Goal: Find specific page/section: Find specific page/section

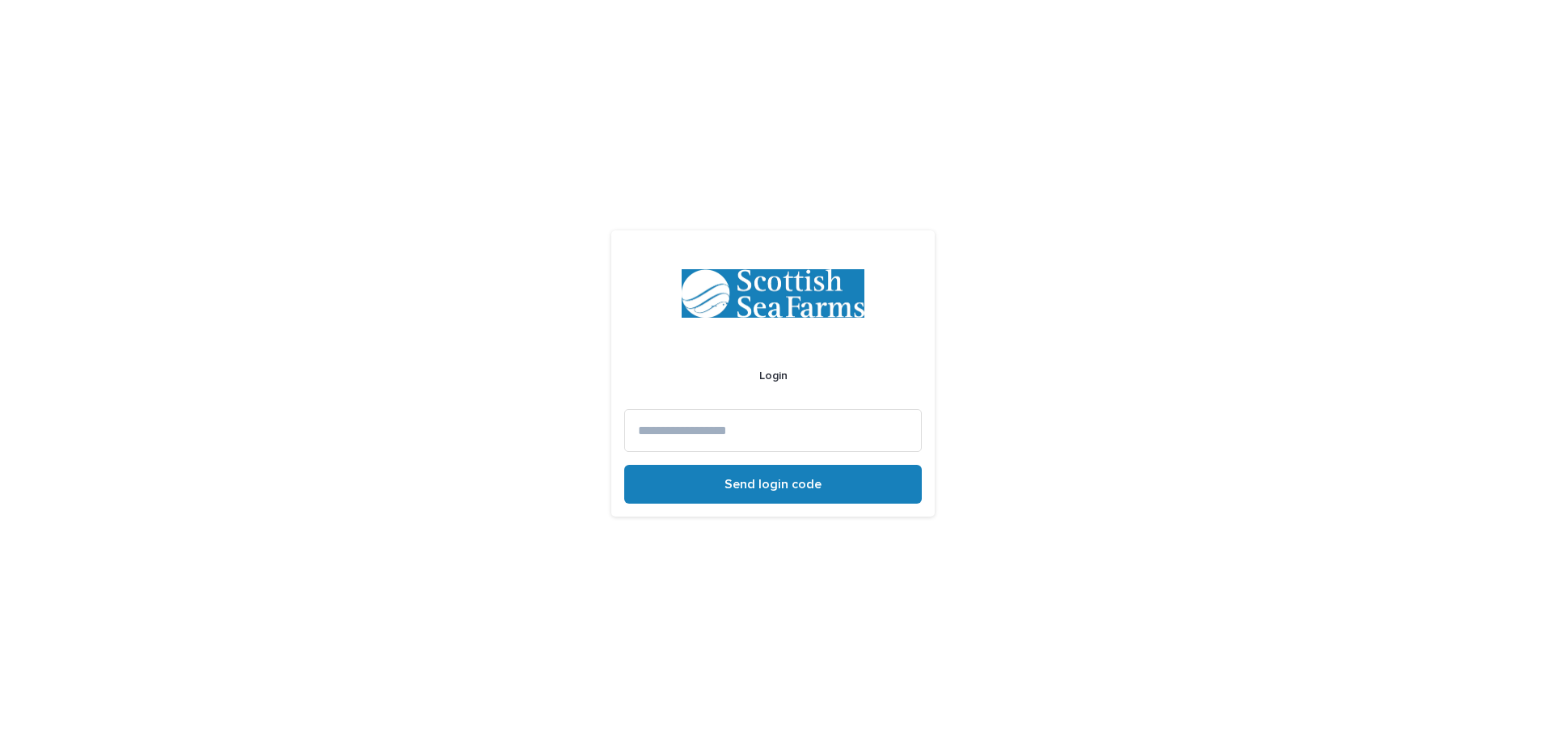
click at [708, 435] on input at bounding box center [773, 430] width 298 height 43
click at [673, 429] on input "**********" at bounding box center [773, 430] width 298 height 43
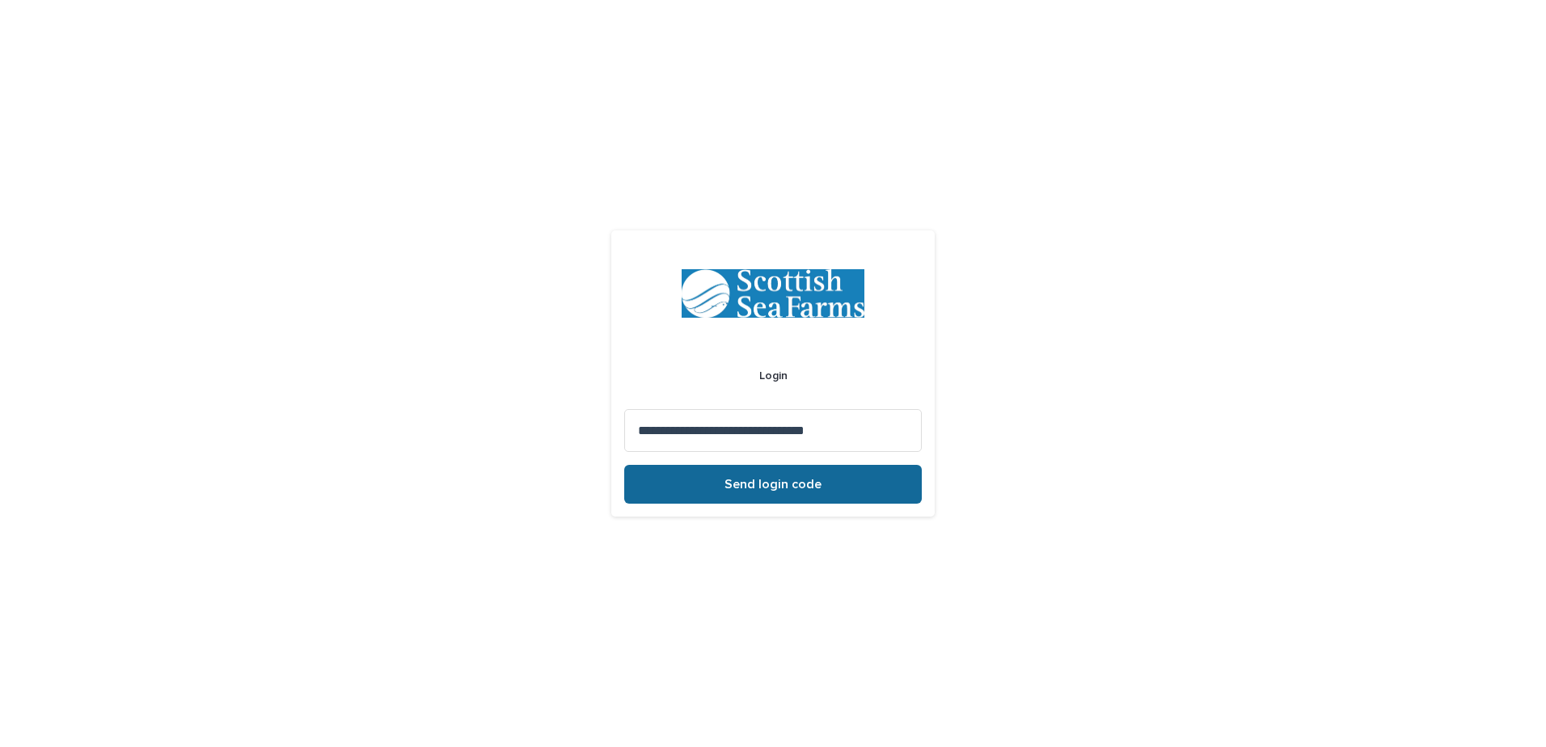
type input "**********"
click at [691, 491] on button "Send login code" at bounding box center [773, 484] width 298 height 39
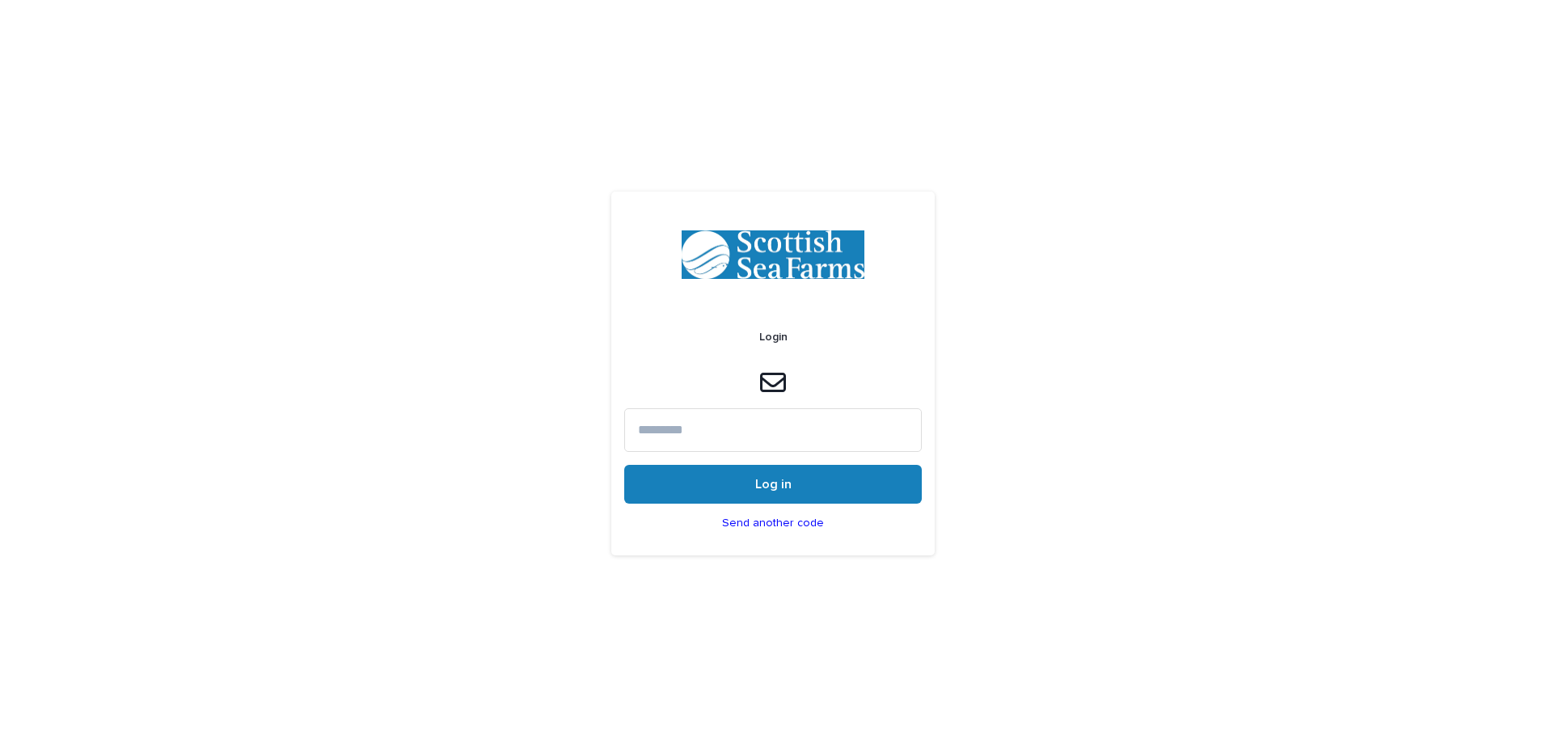
click at [730, 446] on input at bounding box center [773, 429] width 298 height 43
type input "******"
click at [624, 465] on button "Log in" at bounding box center [773, 484] width 298 height 39
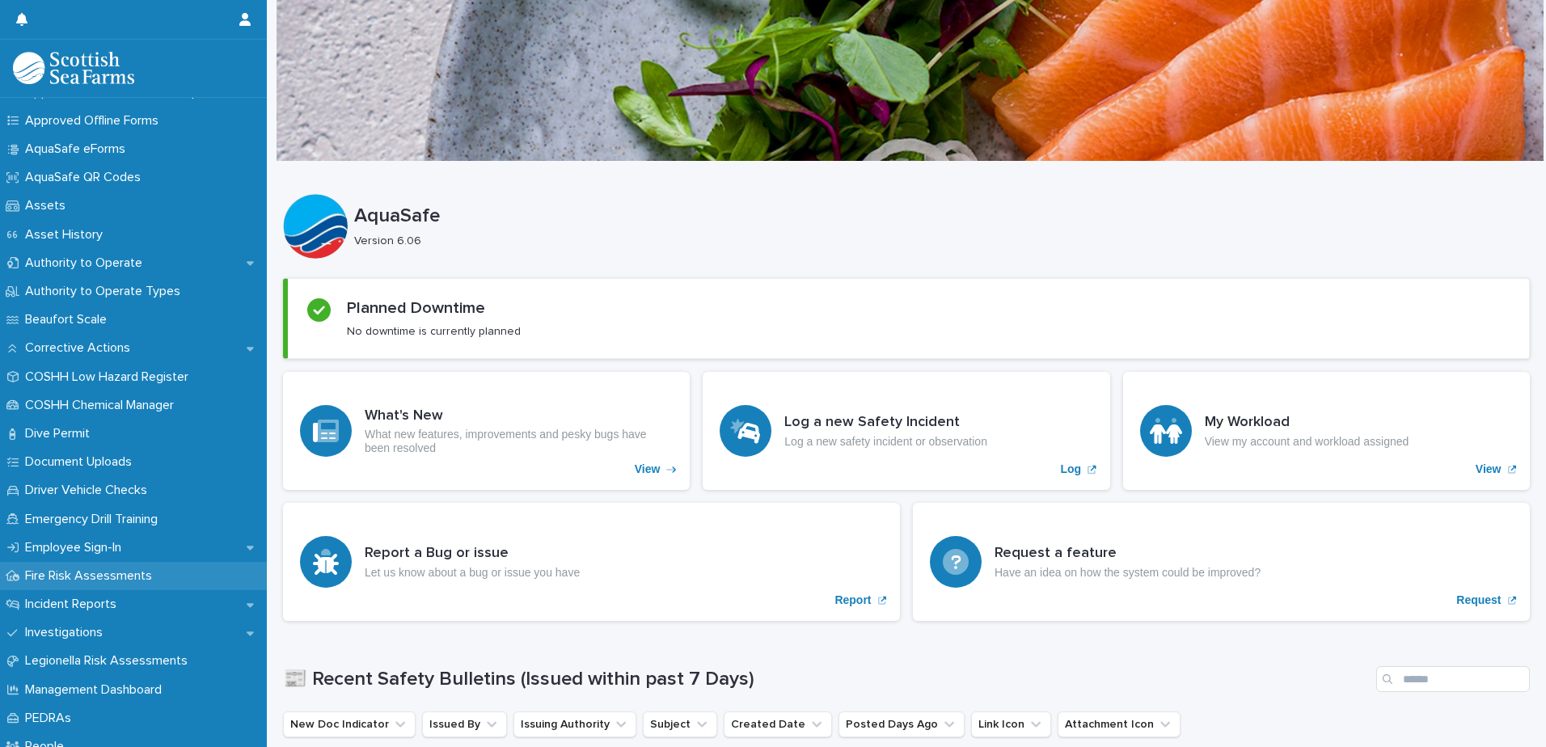
scroll to position [243, 0]
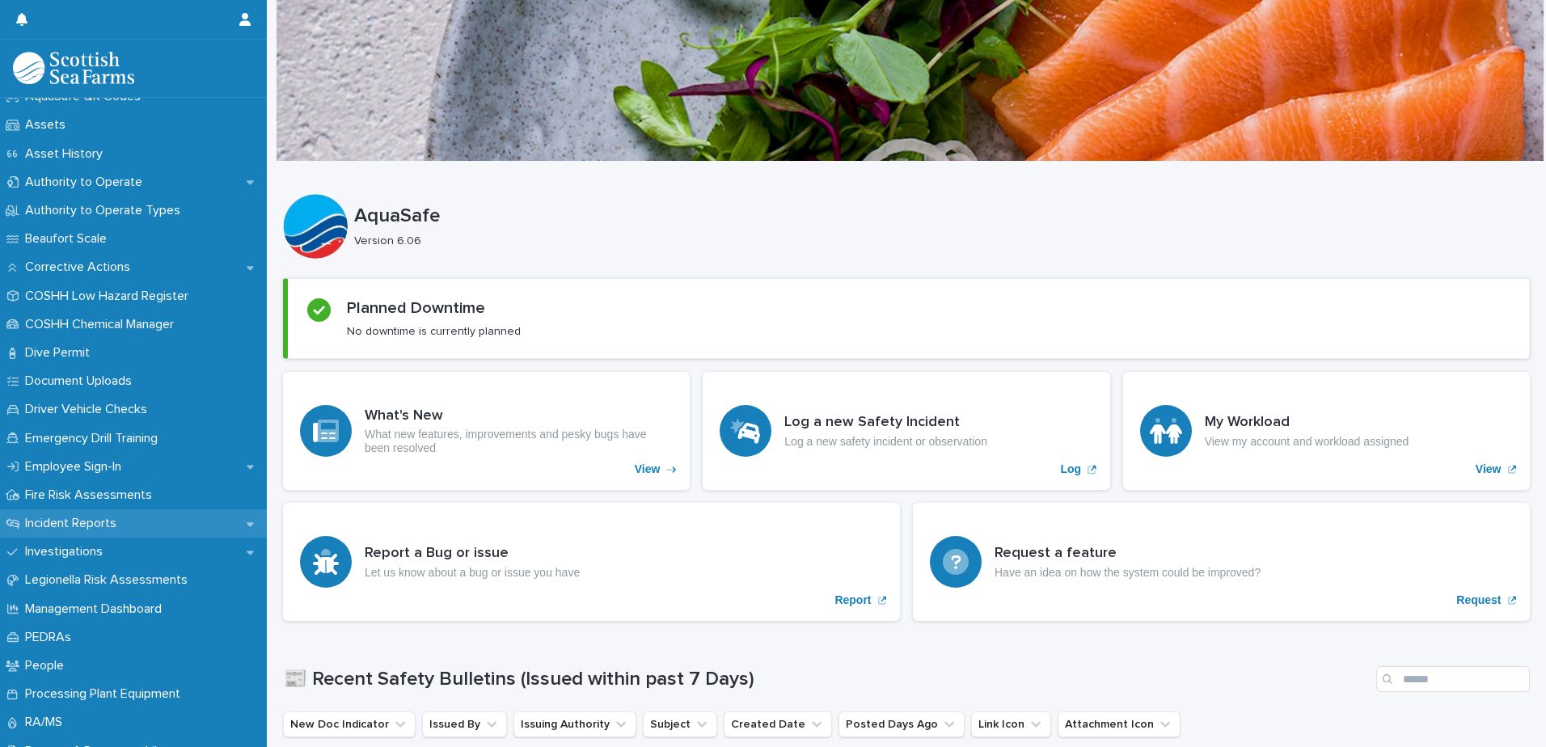
click at [113, 525] on p "Incident Reports" at bounding box center [74, 523] width 111 height 15
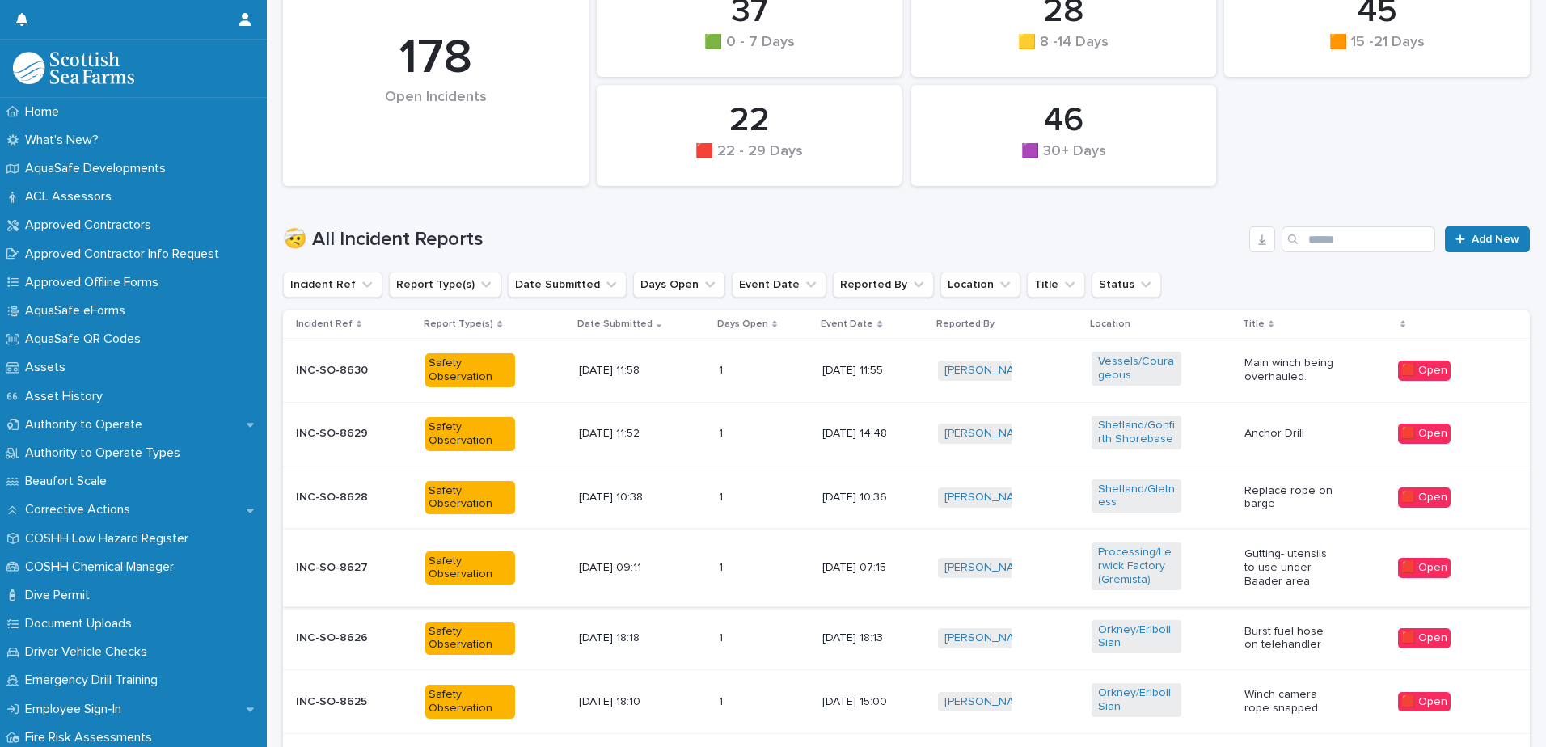
scroll to position [404, 0]
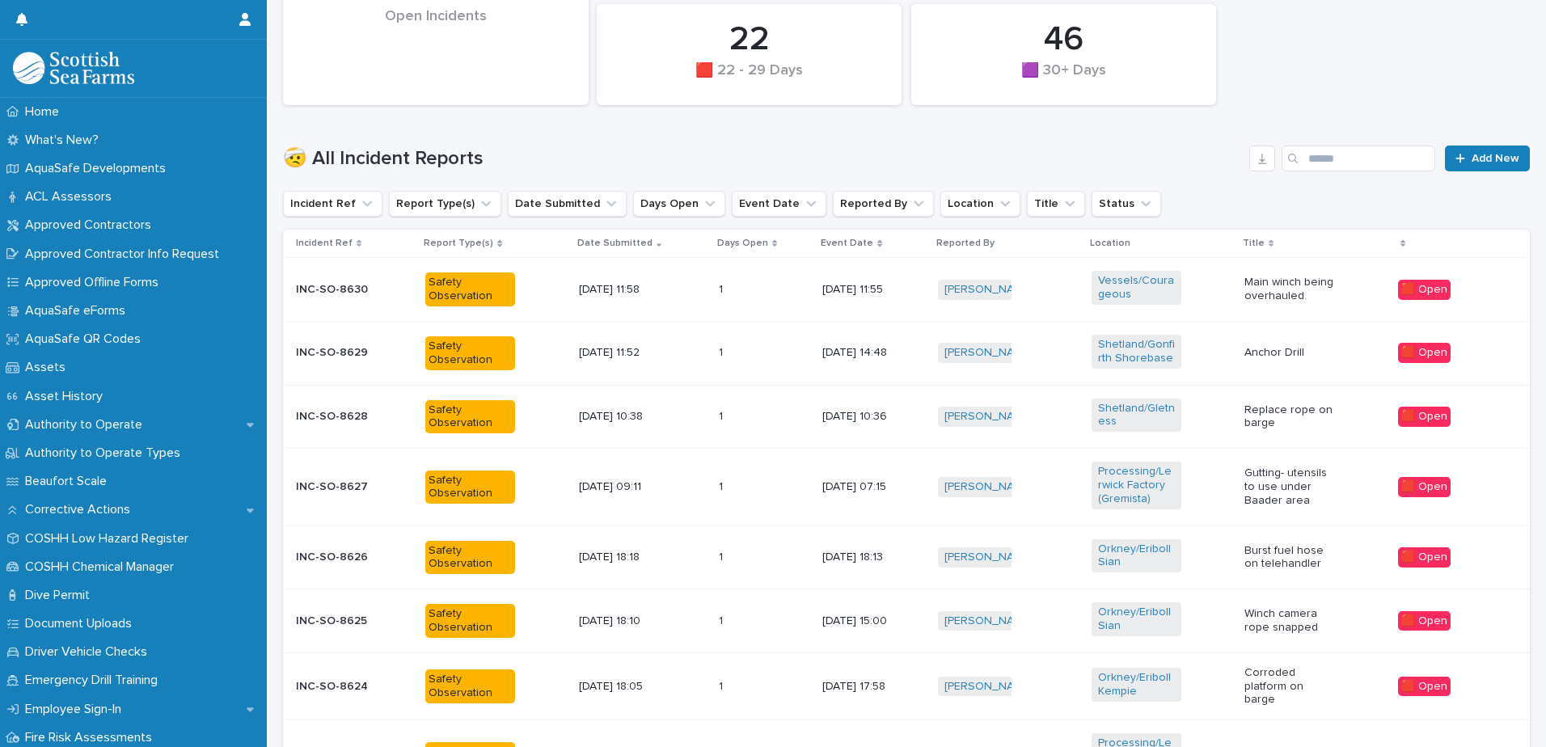
click at [1120, 243] on p "Location" at bounding box center [1110, 243] width 40 height 18
click at [997, 200] on icon "Location" at bounding box center [1005, 204] width 16 height 16
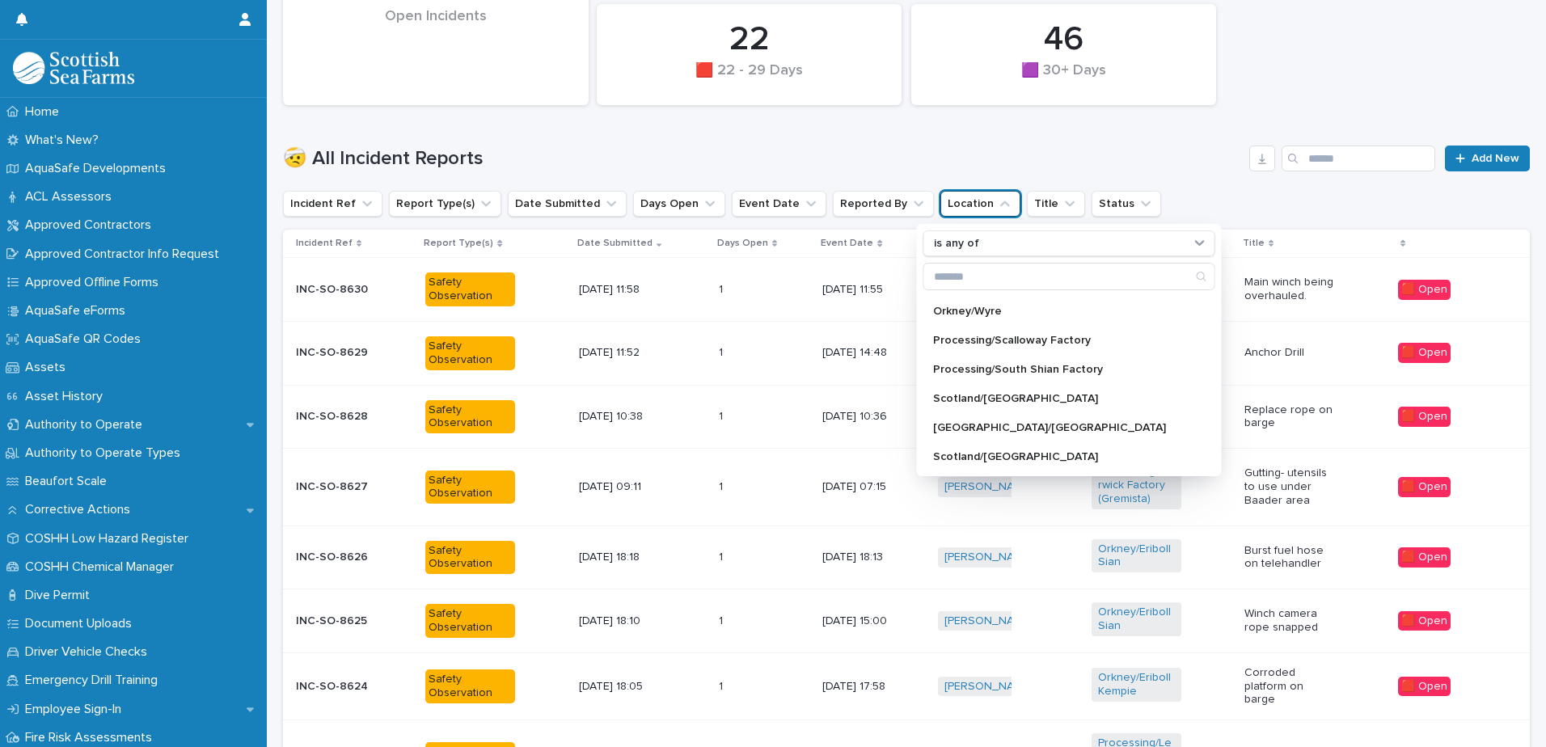
click at [1223, 289] on div "Vessels/Courageous" at bounding box center [1162, 289] width 140 height 50
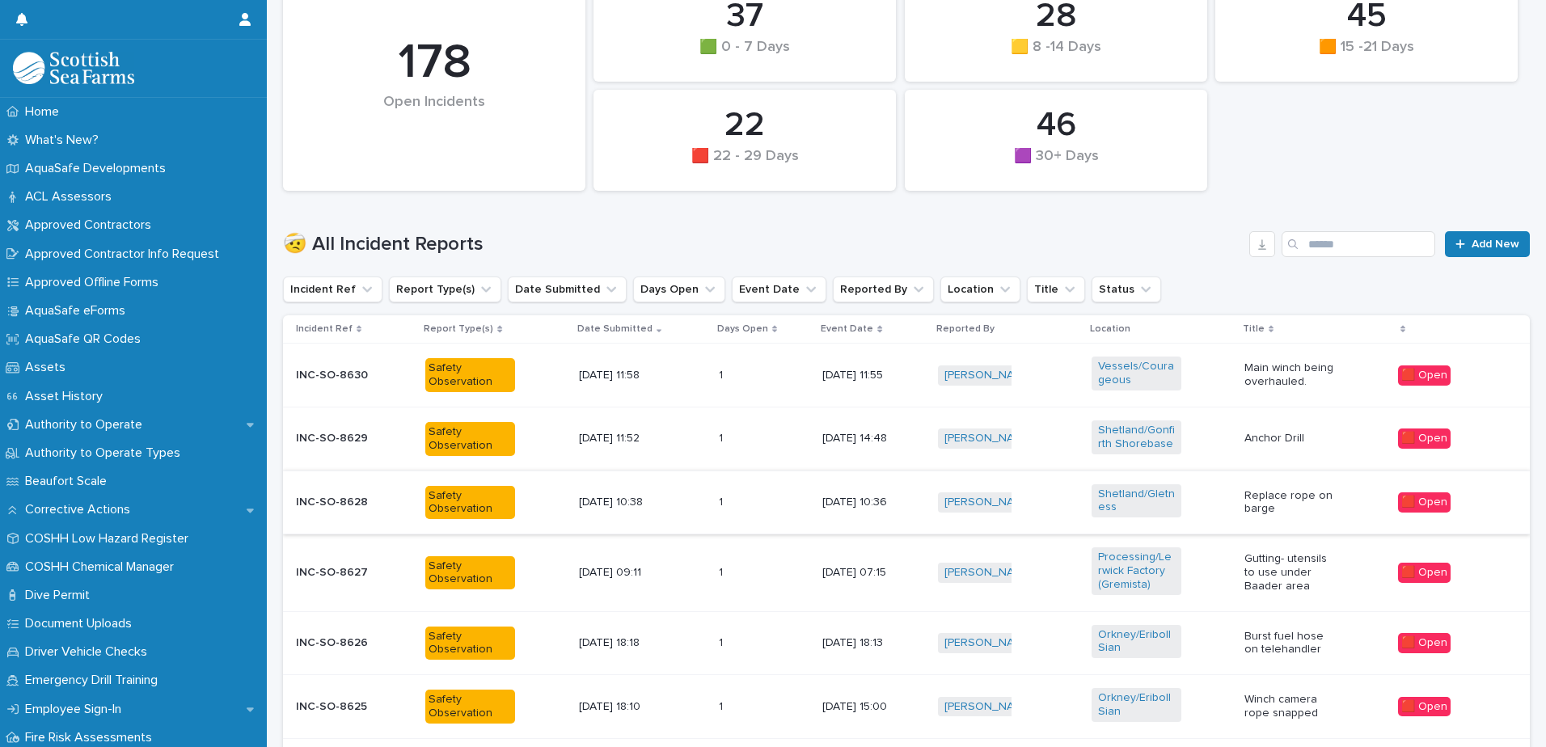
scroll to position [323, 0]
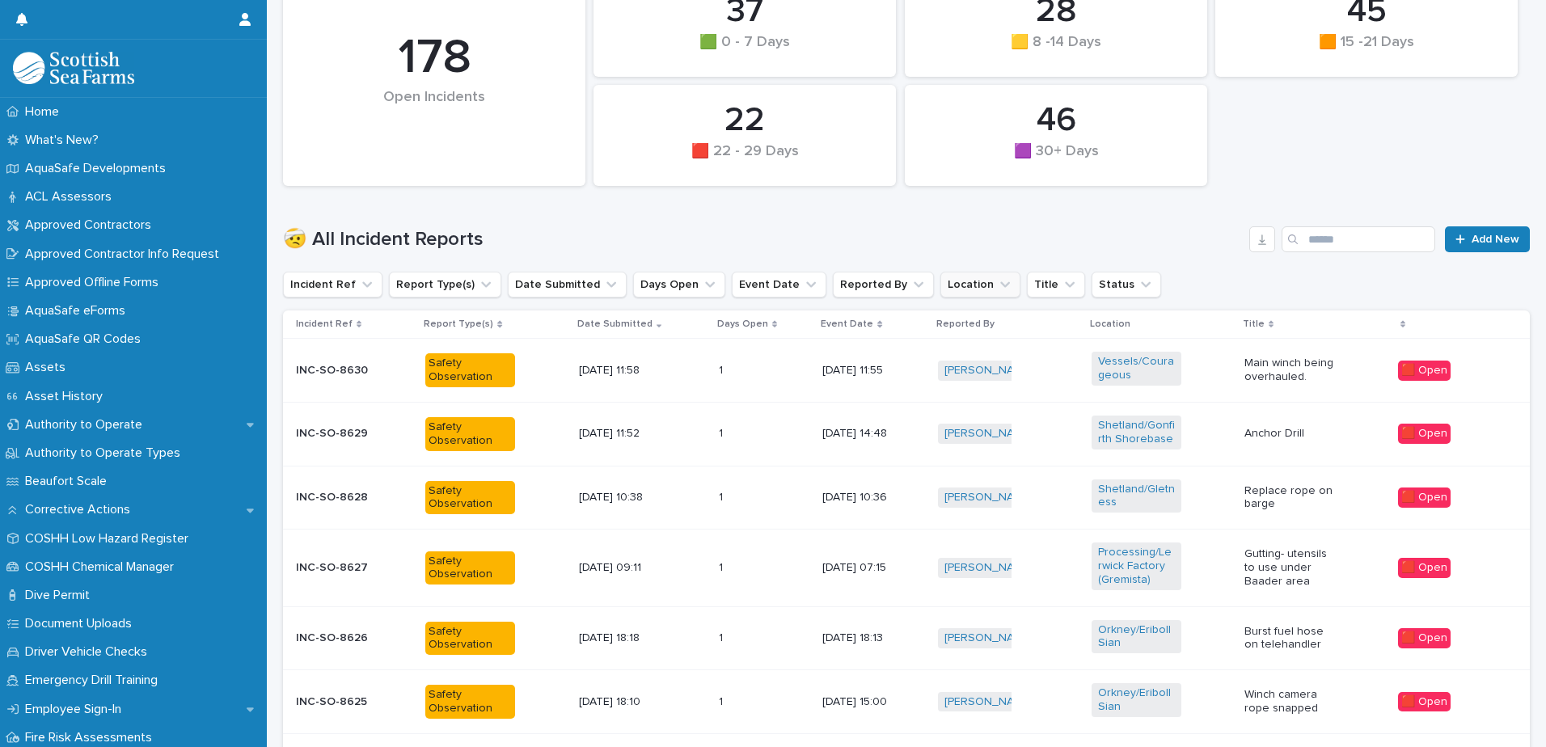
click at [940, 293] on button "Location" at bounding box center [980, 285] width 80 height 26
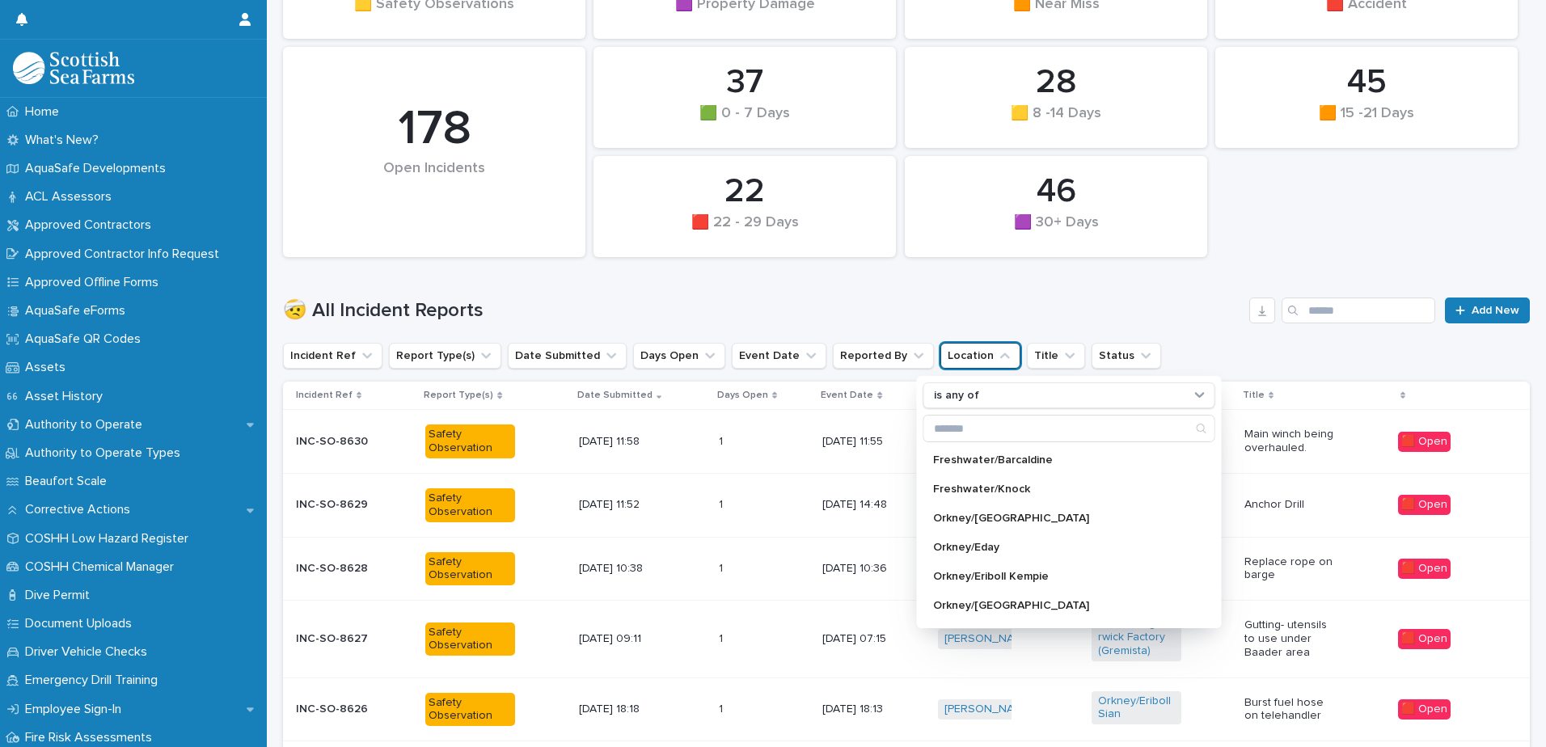
scroll to position [243, 0]
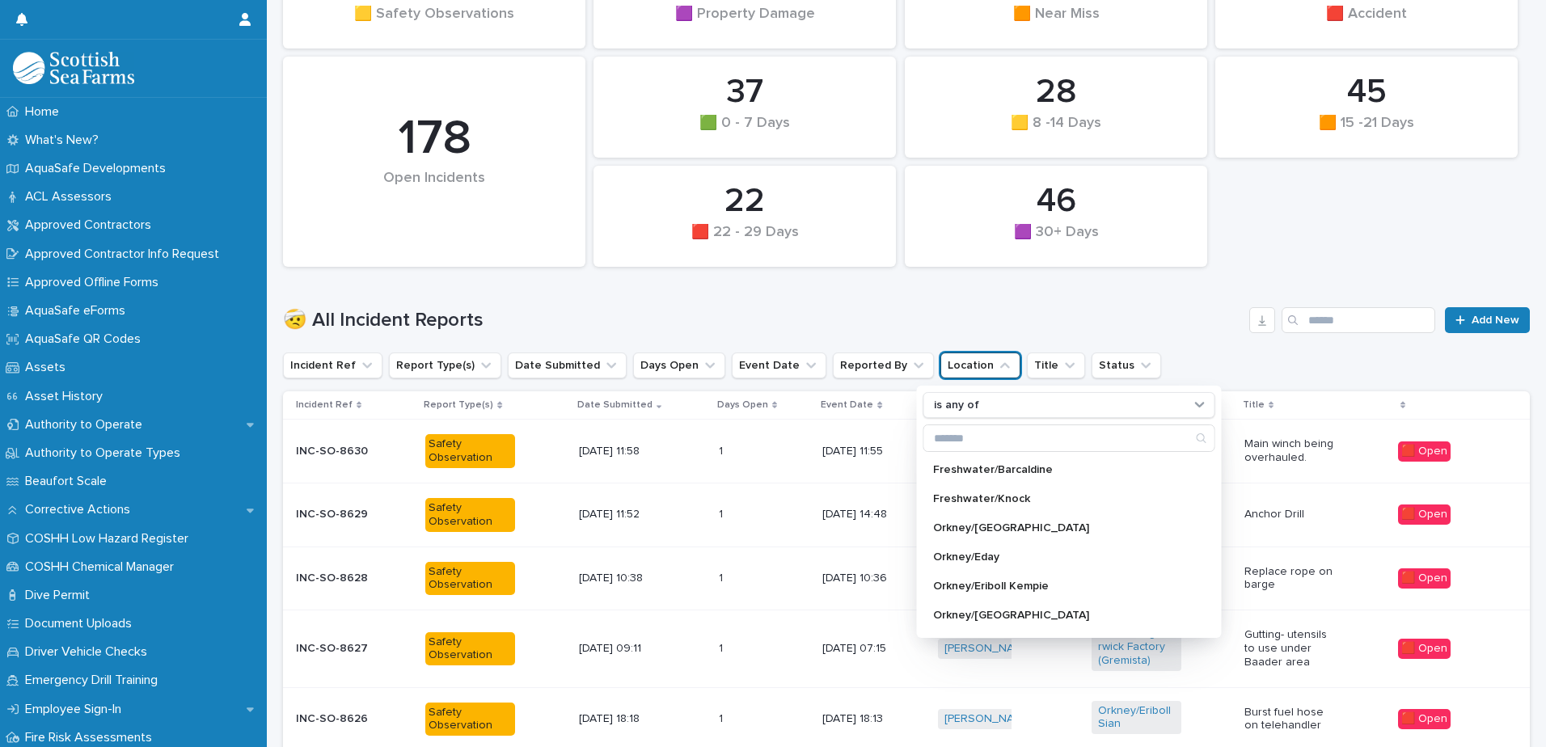
click at [1179, 335] on div "🤕 All Incident Reports Add New" at bounding box center [906, 314] width 1247 height 78
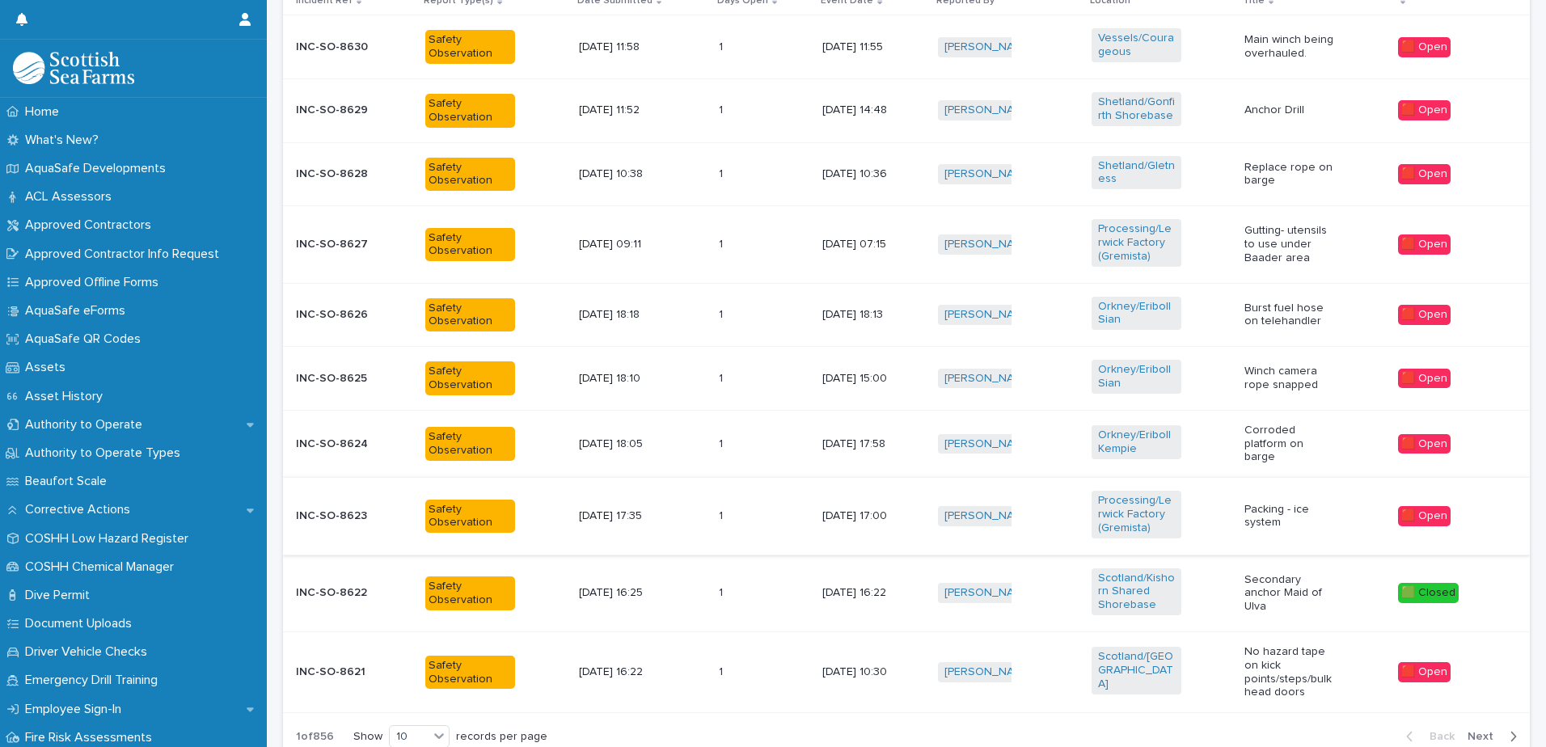
scroll to position [728, 0]
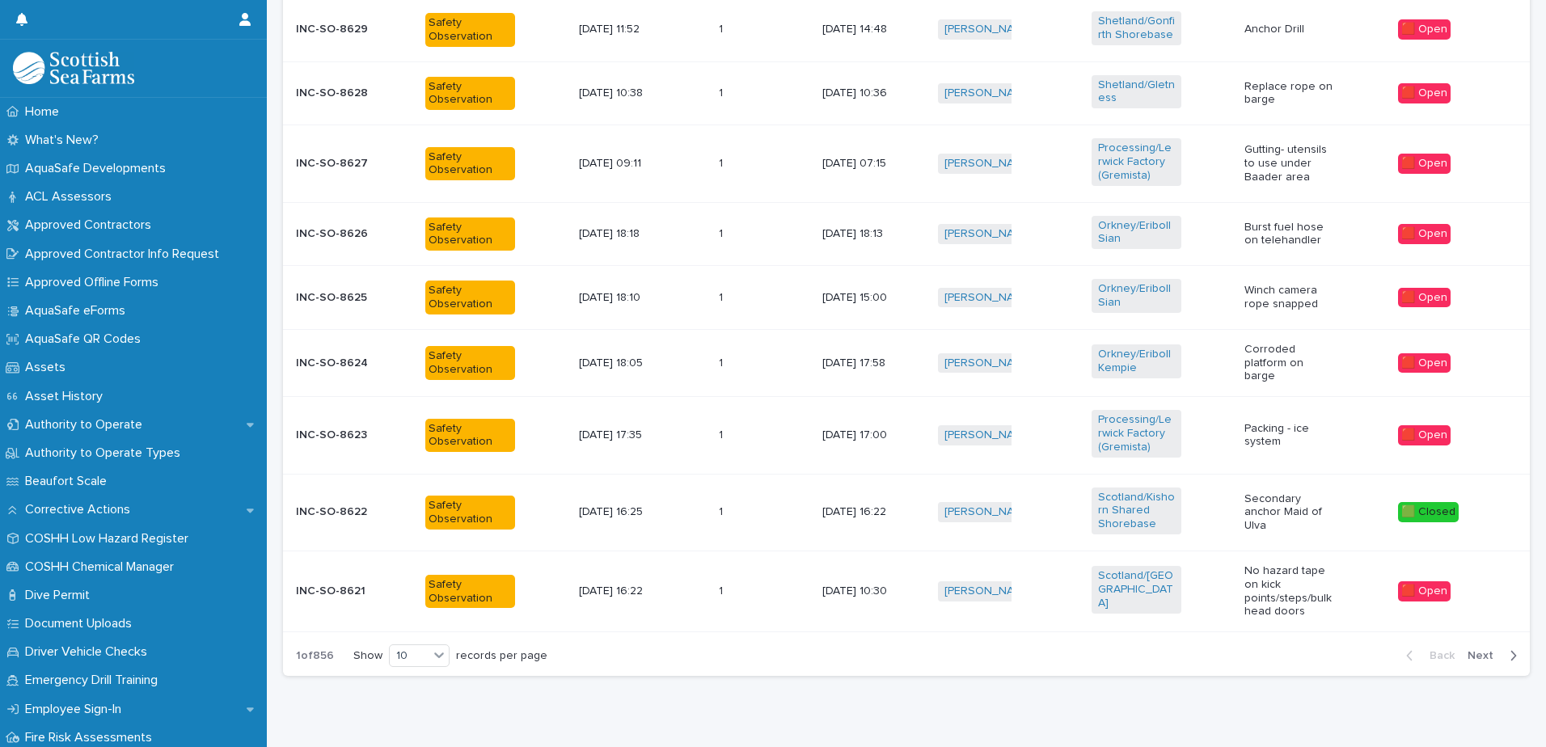
click at [1489, 662] on div "Back Next" at bounding box center [1461, 656] width 137 height 40
click at [1472, 657] on span "Next" at bounding box center [1486, 655] width 36 height 11
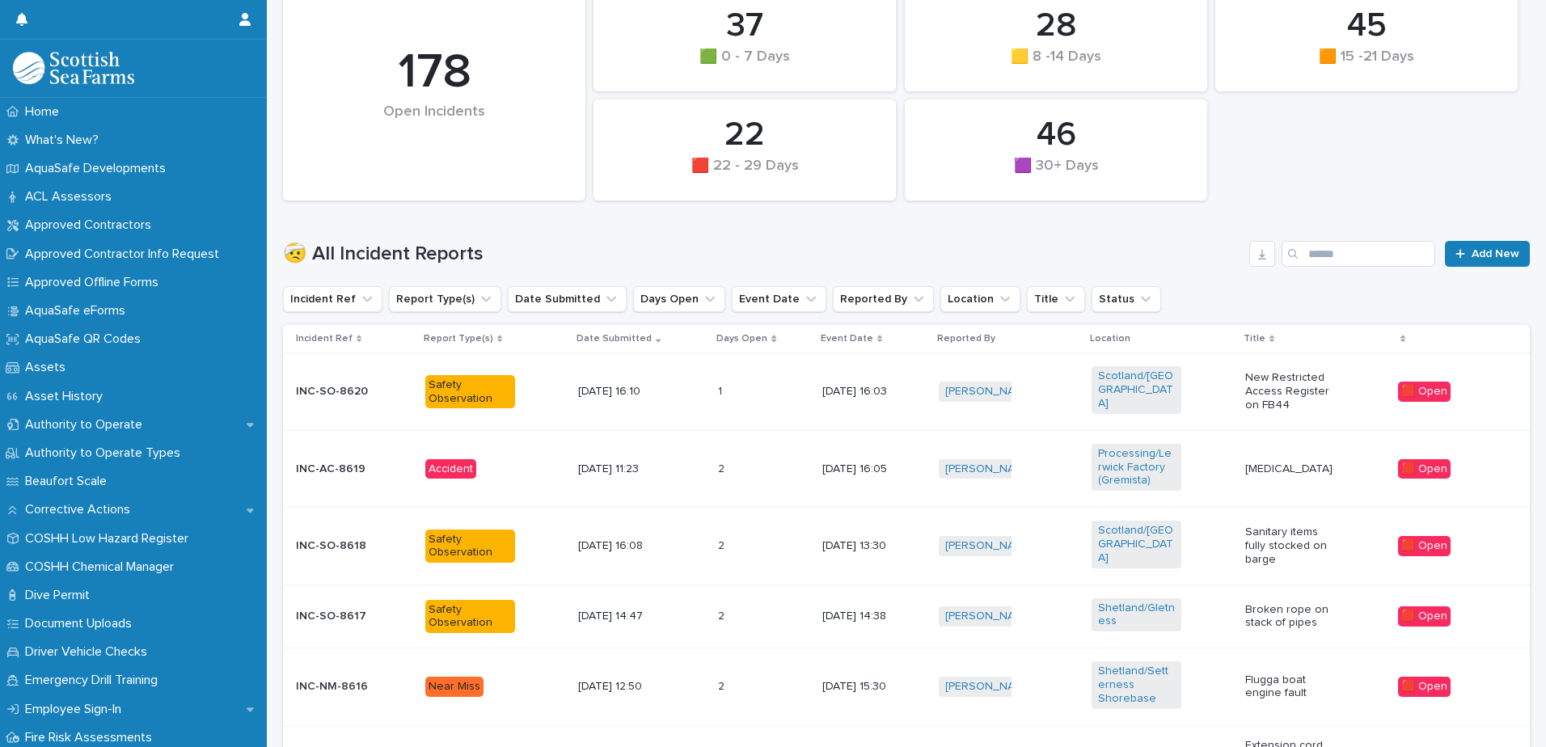
scroll to position [280, 0]
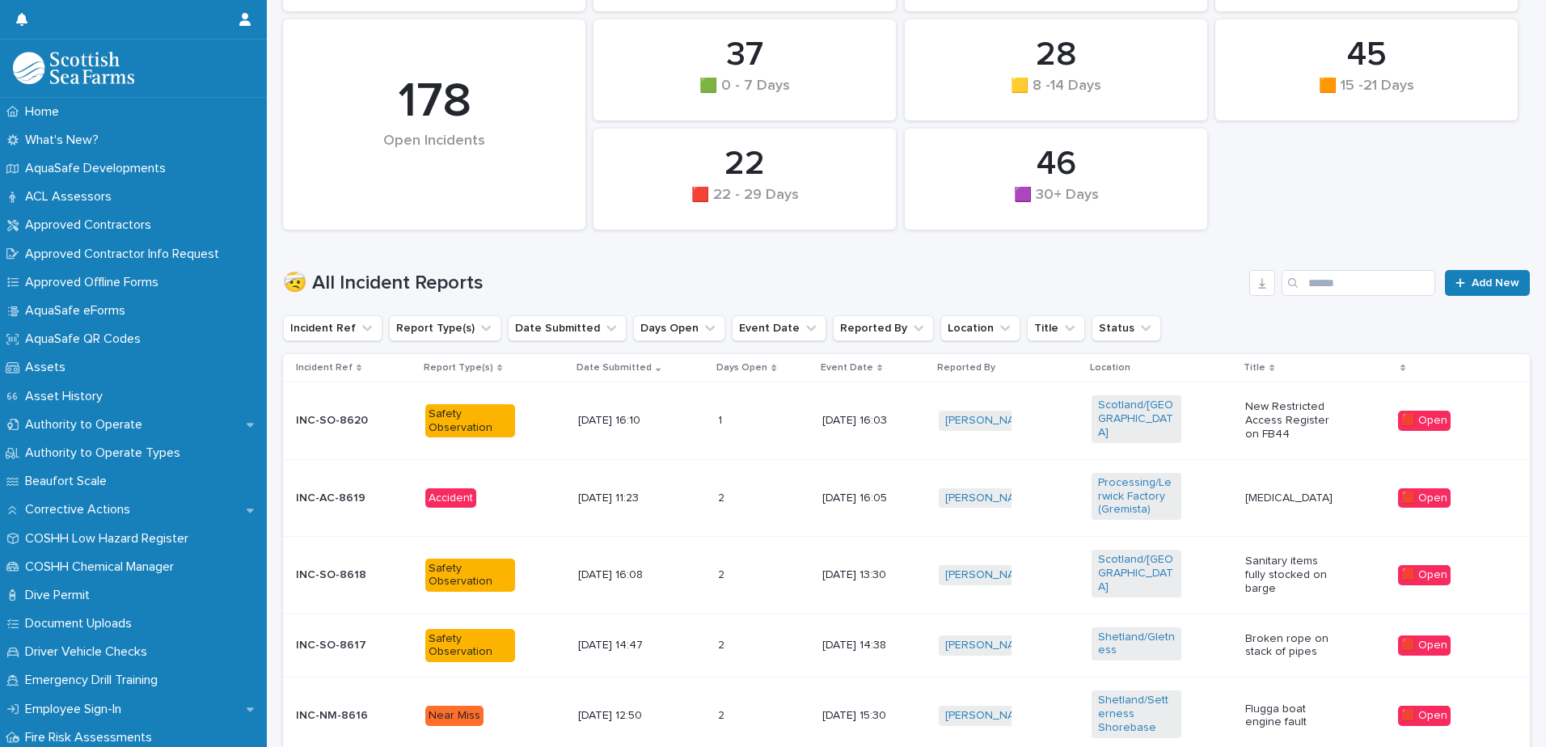
click at [445, 501] on div "Accident" at bounding box center [495, 498] width 140 height 33
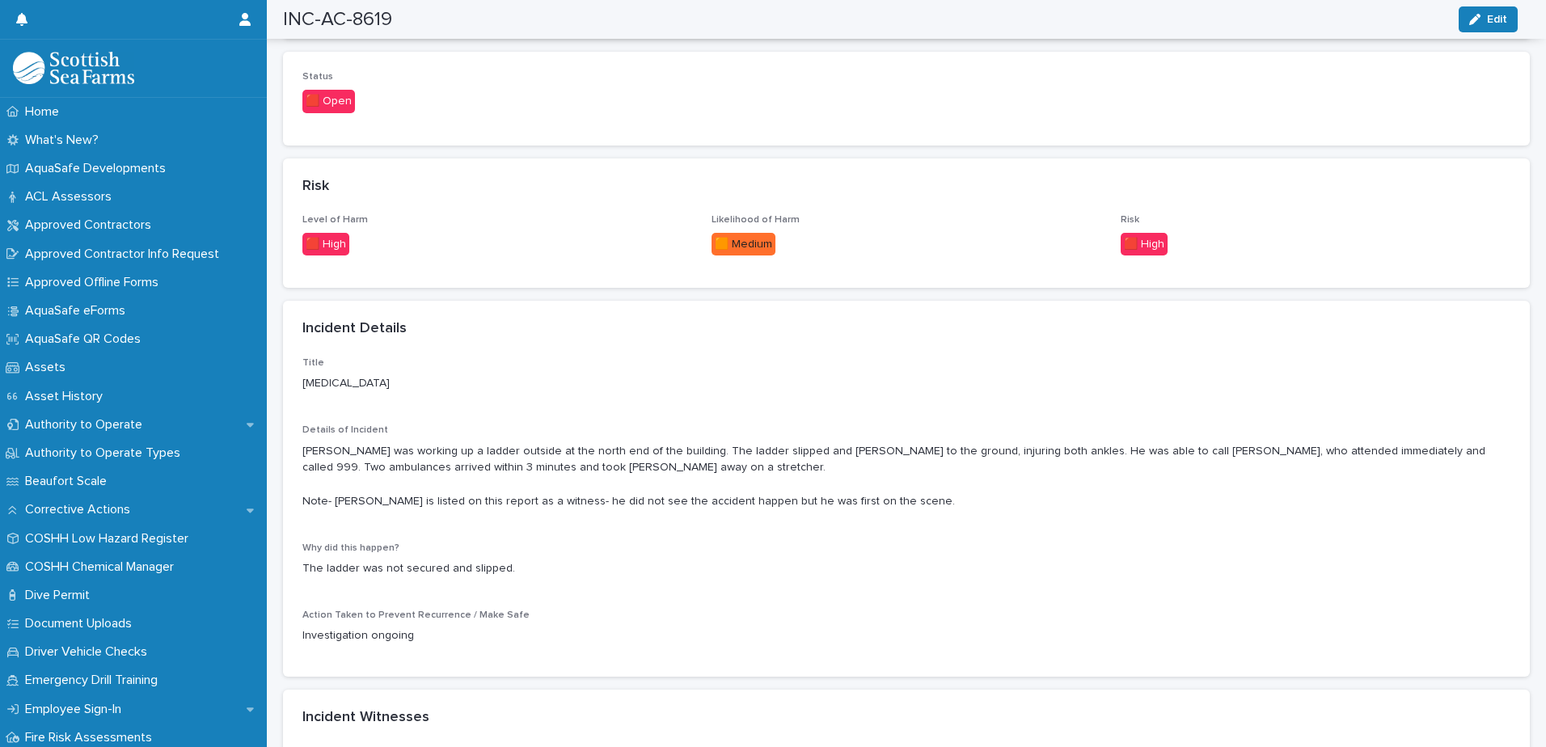
scroll to position [1213, 0]
